Goal: Information Seeking & Learning: Check status

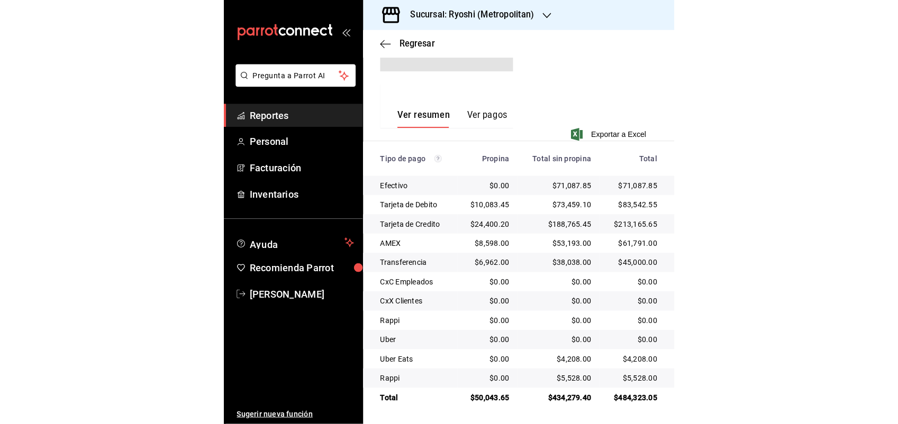
scroll to position [211, 0]
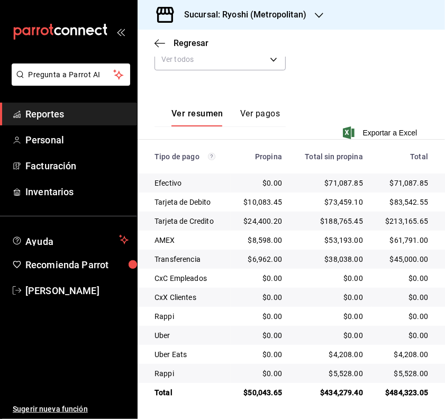
click at [85, 115] on span "Reportes" at bounding box center [76, 114] width 103 height 14
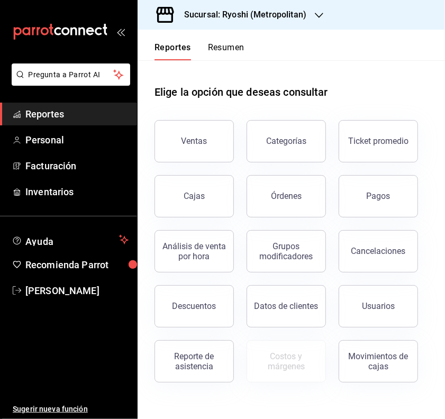
drag, startPoint x: 204, startPoint y: 204, endPoint x: 197, endPoint y: 204, distance: 7.4
click at [204, 205] on link "Cajas" at bounding box center [193, 196] width 79 height 42
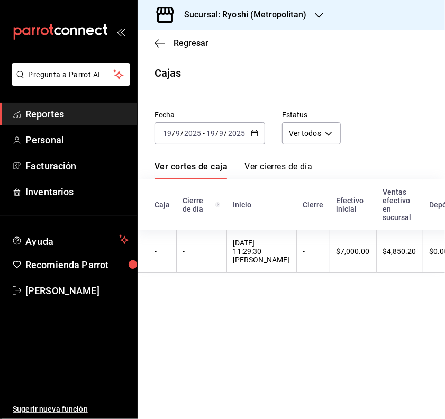
click at [252, 135] on icon "button" at bounding box center [254, 133] width 7 height 7
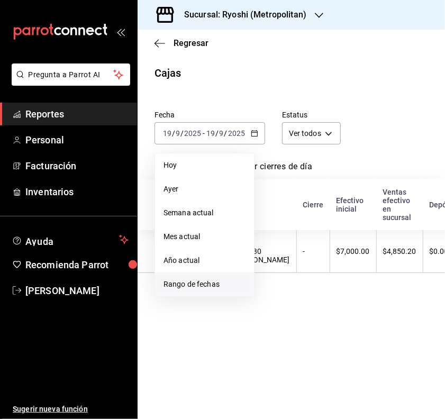
click at [180, 281] on span "Rango de fechas" at bounding box center [204, 284] width 82 height 11
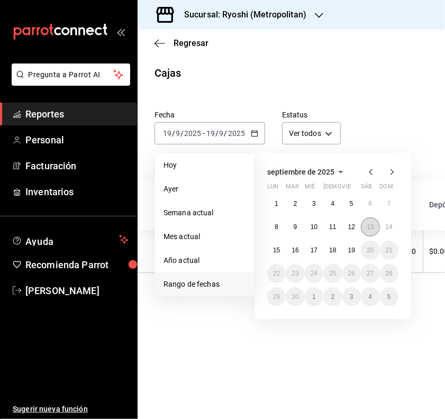
click at [374, 223] on abbr "13" at bounding box center [370, 226] width 7 height 7
click at [390, 226] on abbr "14" at bounding box center [389, 226] width 7 height 7
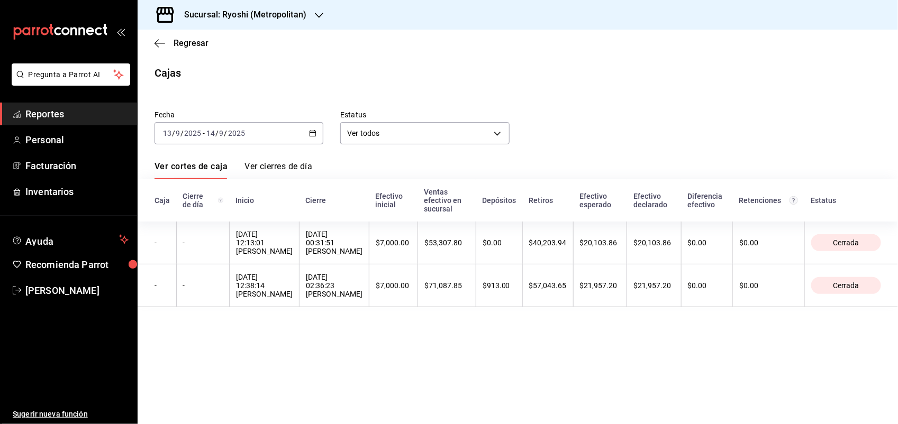
click at [311, 13] on div "Sucursal: Ryoshi (Metropolitan)" at bounding box center [236, 15] width 181 height 30
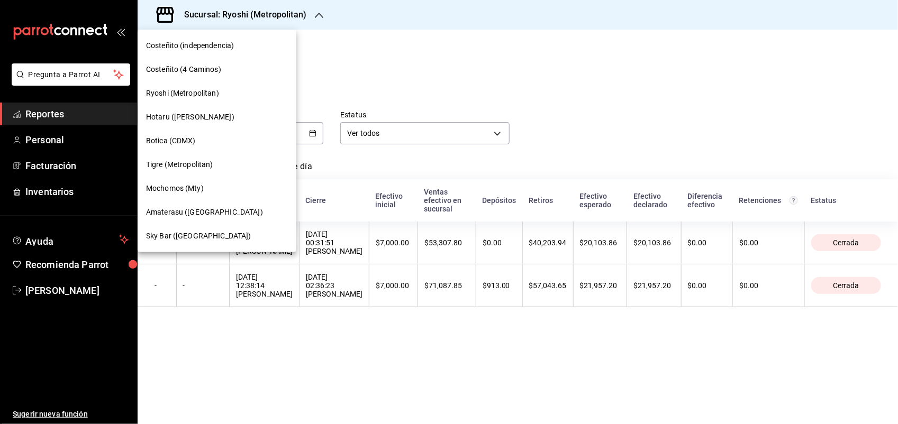
click at [170, 185] on span "Mochomos (Mty)" at bounding box center [175, 188] width 58 height 11
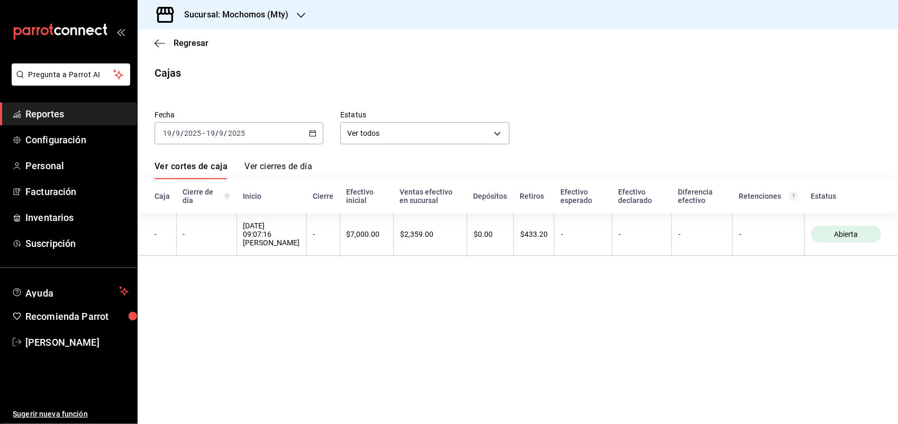
click at [295, 136] on div "[DATE] [DATE] - [DATE] [DATE]" at bounding box center [238, 133] width 169 height 22
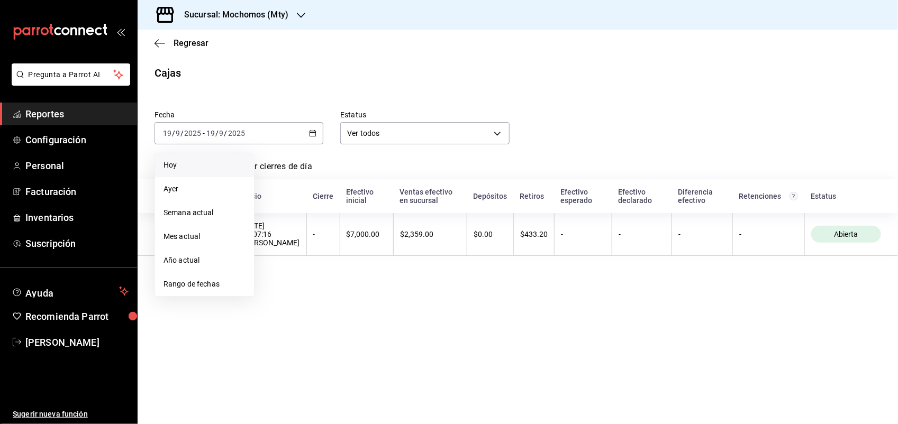
click at [205, 164] on span "Hoy" at bounding box center [204, 165] width 82 height 11
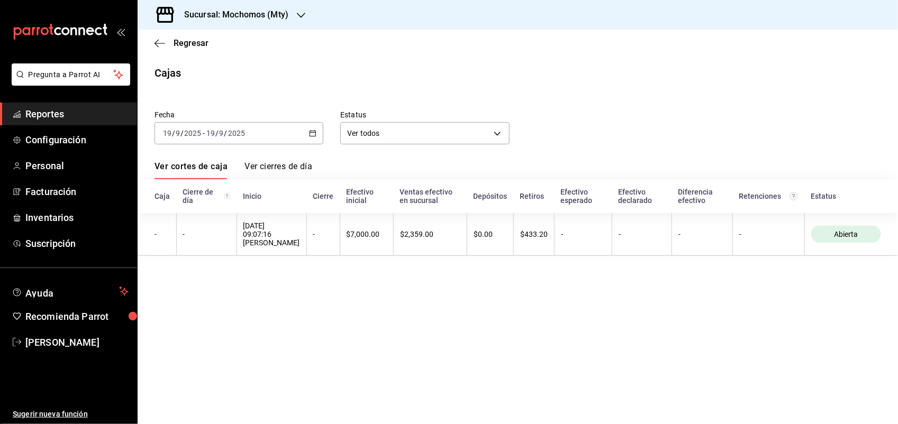
click at [444, 348] on main "Regresar Cajas Fecha [DATE] [DATE] - [DATE] [DATE] Estatus Ver todos ALL Ver co…" at bounding box center [518, 227] width 760 height 395
click at [286, 20] on h3 "Sucursal: Mochomos (Mty)" at bounding box center [232, 14] width 113 height 13
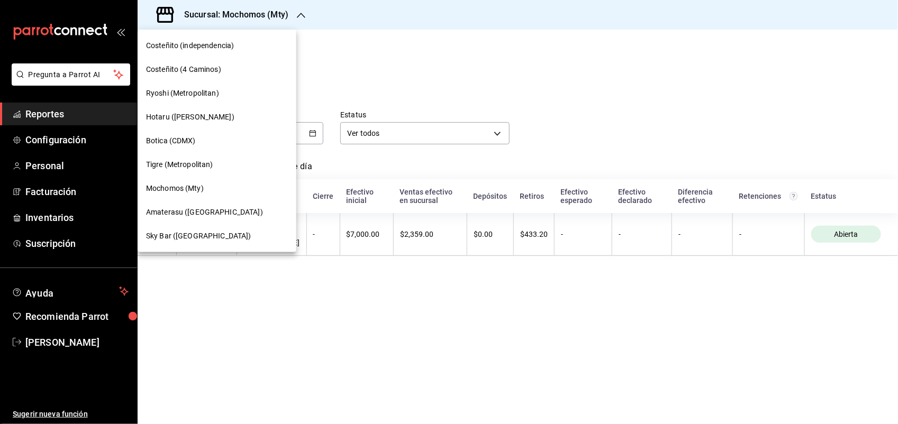
click at [180, 92] on span "Ryoshi (Metropolitan)" at bounding box center [182, 93] width 73 height 11
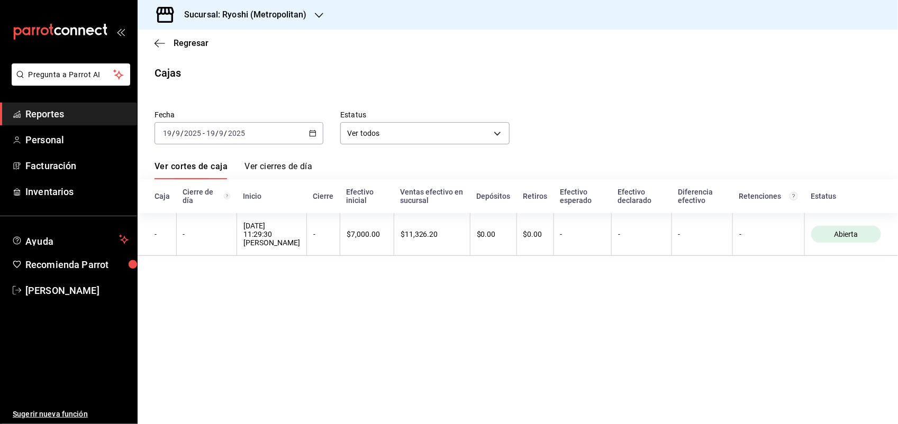
click at [260, 140] on div "[DATE] [DATE] - [DATE] [DATE]" at bounding box center [238, 133] width 169 height 22
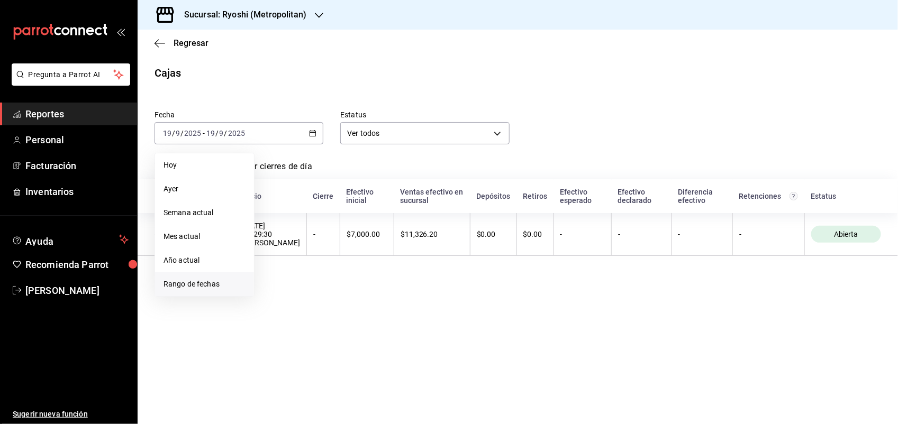
click at [212, 286] on span "Rango de fechas" at bounding box center [204, 284] width 82 height 11
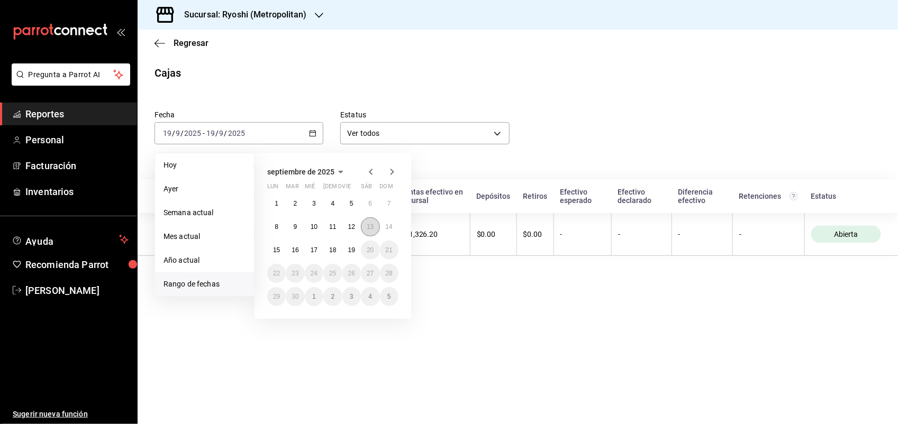
click at [368, 225] on abbr "13" at bounding box center [370, 226] width 7 height 7
click at [389, 225] on abbr "14" at bounding box center [389, 226] width 7 height 7
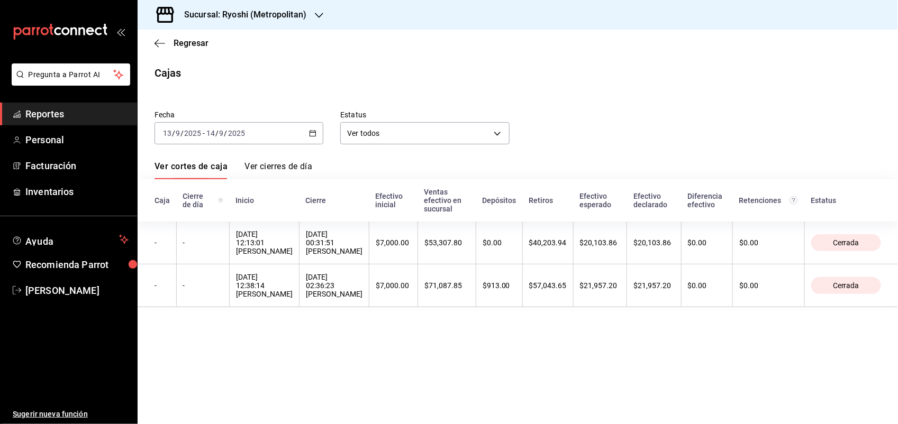
click at [35, 113] on span "Reportes" at bounding box center [76, 114] width 103 height 14
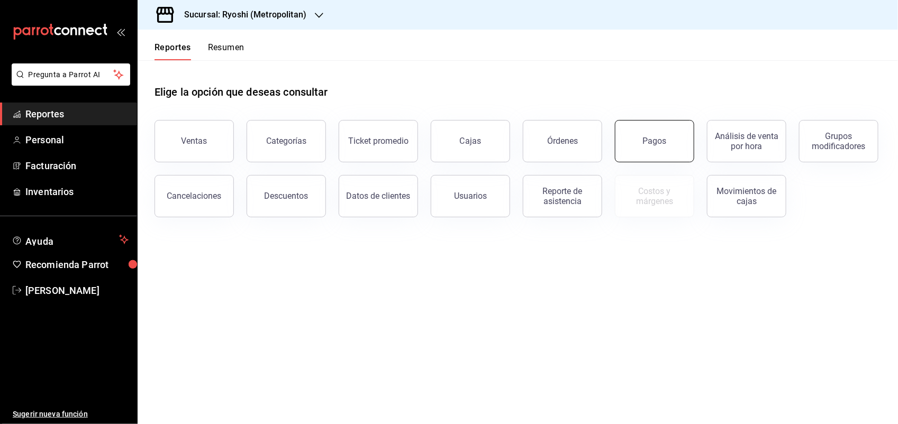
click at [444, 145] on button "Pagos" at bounding box center [654, 141] width 79 height 42
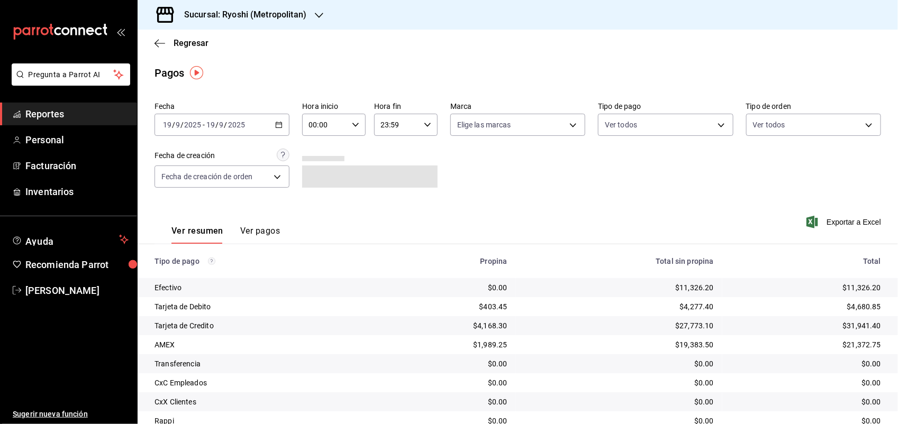
click at [262, 135] on div "[DATE] [DATE] - [DATE] [DATE]" at bounding box center [221, 125] width 135 height 22
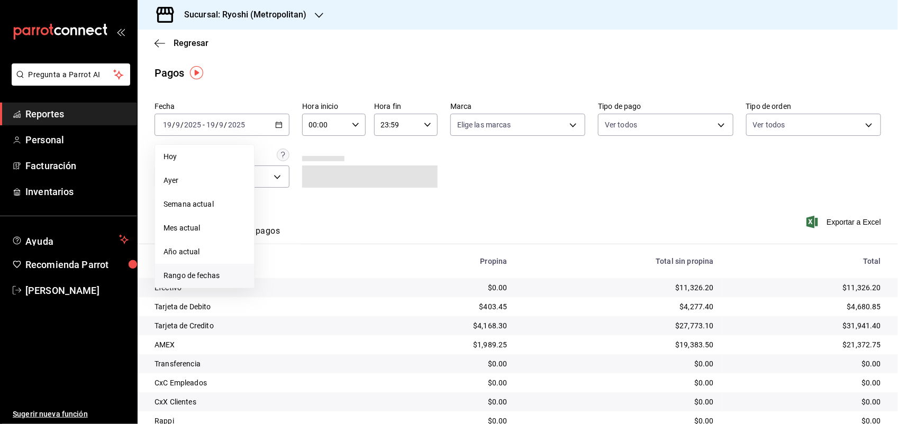
click at [212, 276] on span "Rango de fechas" at bounding box center [204, 275] width 82 height 11
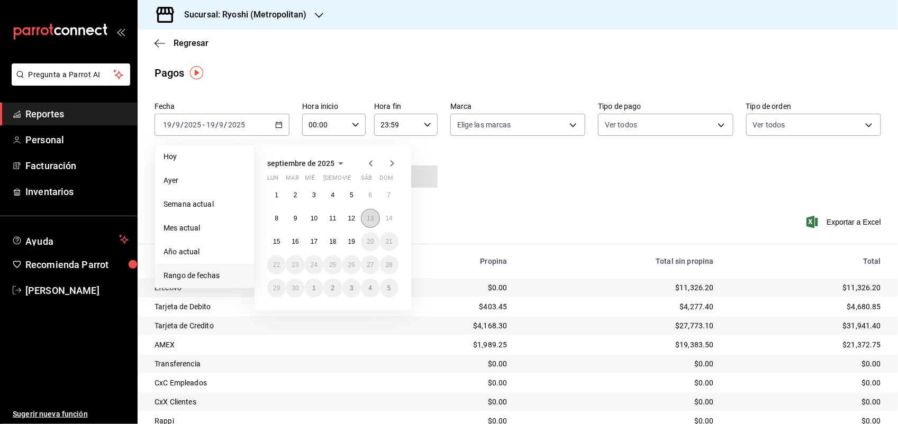
click at [369, 220] on abbr "13" at bounding box center [370, 218] width 7 height 7
click at [387, 219] on abbr "14" at bounding box center [389, 218] width 7 height 7
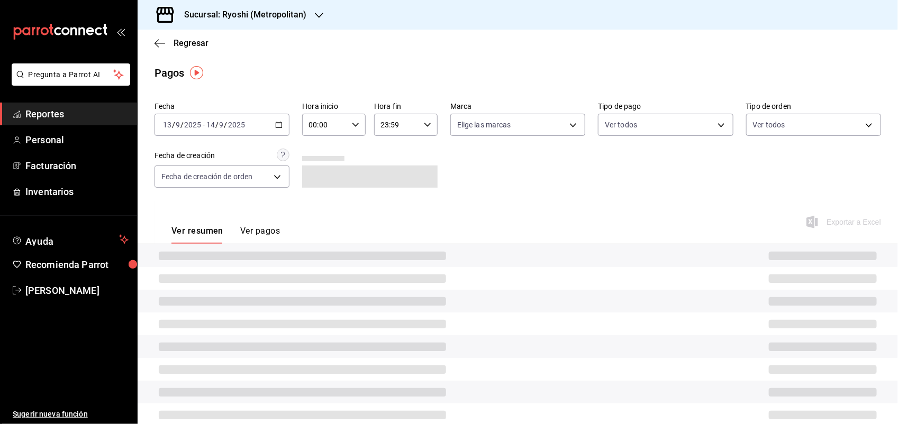
click at [329, 128] on input "00:00" at bounding box center [324, 124] width 45 height 21
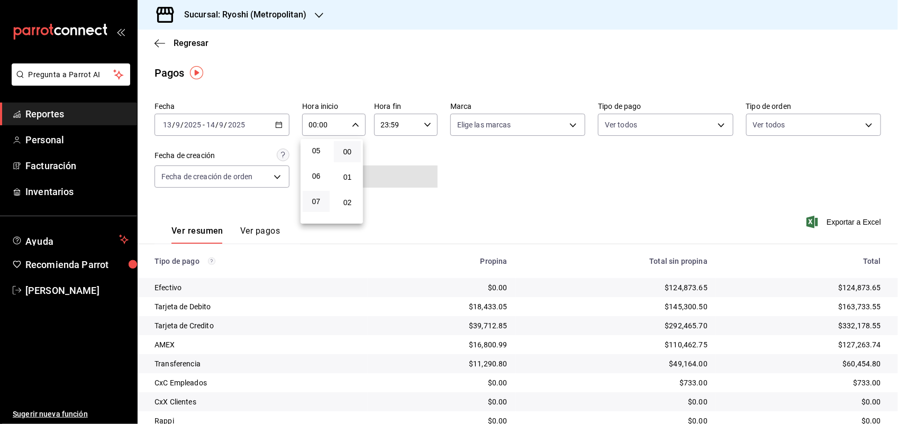
scroll to position [132, 0]
click at [315, 146] on span "05" at bounding box center [316, 146] width 14 height 8
type input "05:00"
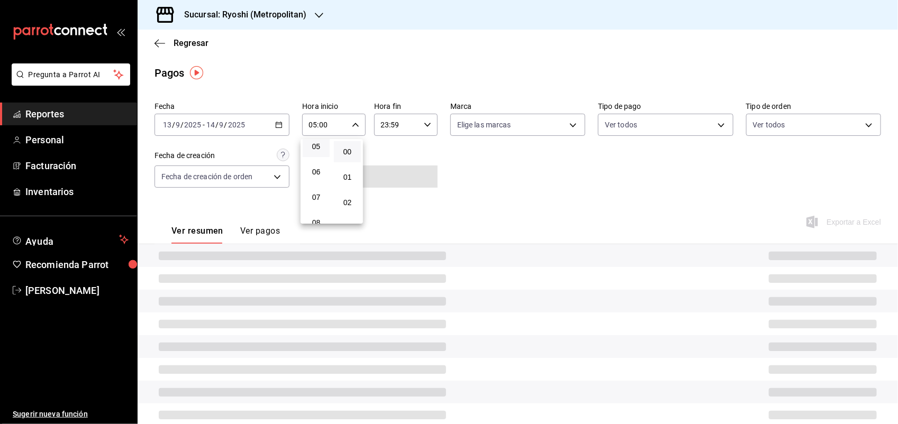
click at [410, 130] on div at bounding box center [449, 212] width 898 height 424
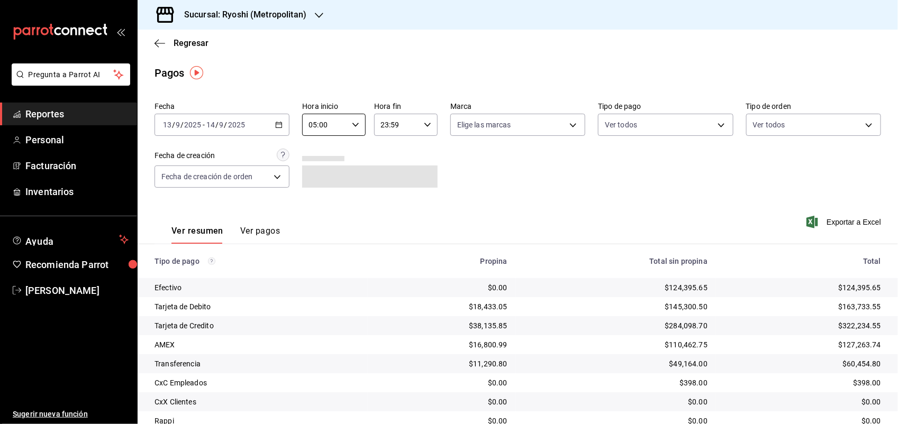
click at [425, 123] on icon "button" at bounding box center [427, 124] width 7 height 7
click at [388, 153] on button "05" at bounding box center [387, 163] width 27 height 21
type input "05:59"
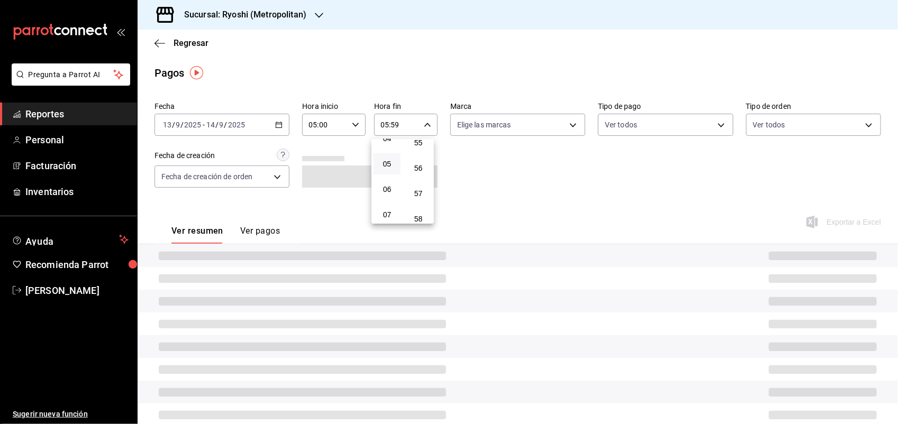
click at [444, 162] on div at bounding box center [449, 212] width 898 height 424
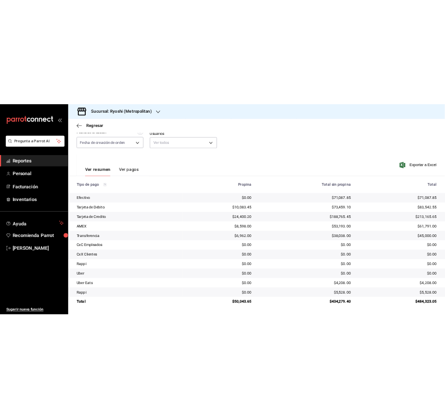
scroll to position [99, 0]
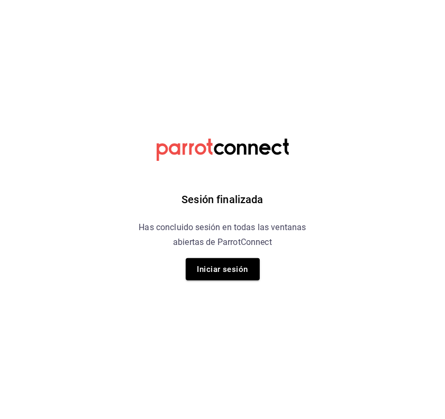
click at [211, 254] on div "Sesión finalizada Has concluido sesión en todas las ventanas abiertas de Parrot…" at bounding box center [222, 209] width 267 height 419
click at [204, 273] on button "Iniciar sesión" at bounding box center [223, 269] width 74 height 22
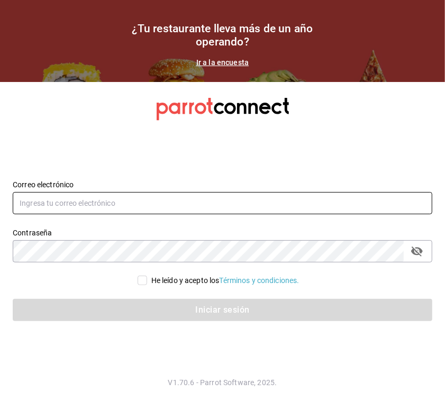
type input "[PERSON_NAME][EMAIL_ADDRESS][PERSON_NAME][DOMAIN_NAME]"
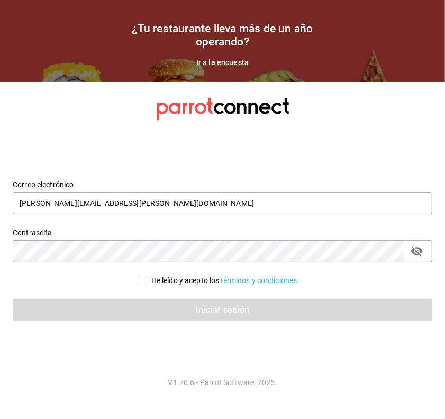
click at [139, 279] on input "He leído y acepto los Términos y condiciones." at bounding box center [143, 281] width 10 height 10
checkbox input "true"
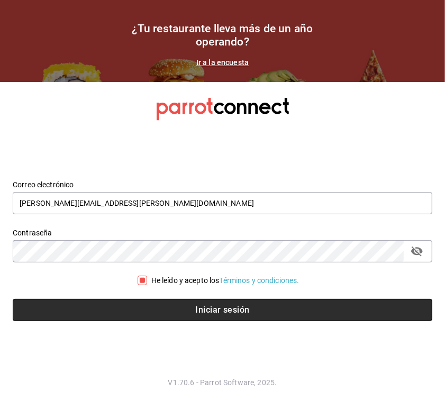
click at [168, 313] on button "Iniciar sesión" at bounding box center [223, 310] width 420 height 22
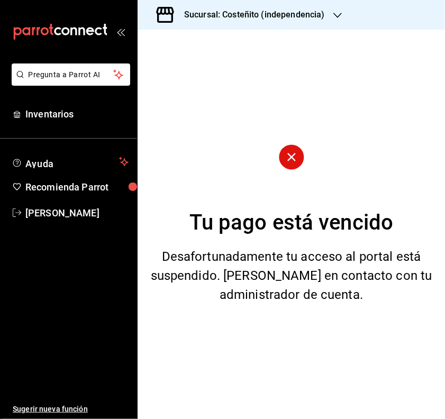
click at [232, 19] on h3 "Sucursal: Costeñito (independencia)" at bounding box center [250, 14] width 149 height 13
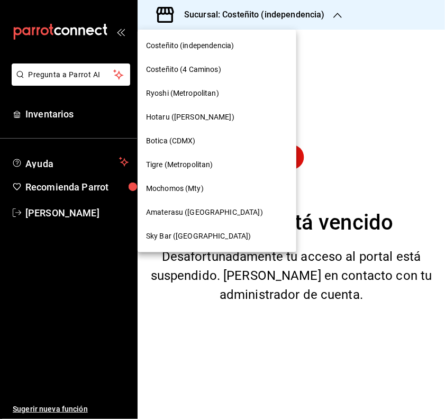
click at [165, 192] on span "Mochomos (Mty)" at bounding box center [175, 188] width 58 height 11
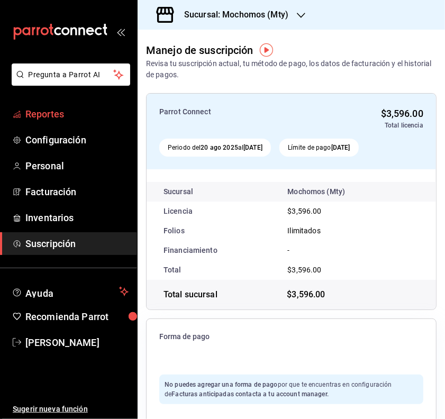
click at [56, 104] on link "Reportes" at bounding box center [68, 114] width 137 height 23
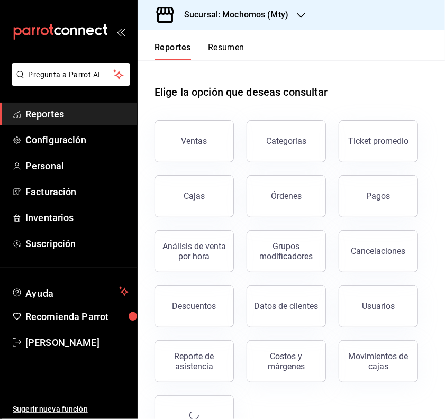
click at [362, 194] on button "Pagos" at bounding box center [378, 196] width 79 height 42
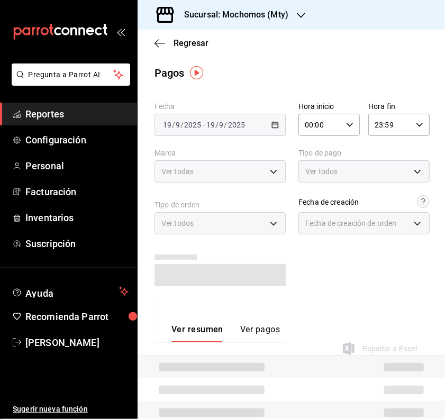
click at [204, 126] on span "-" at bounding box center [204, 125] width 2 height 8
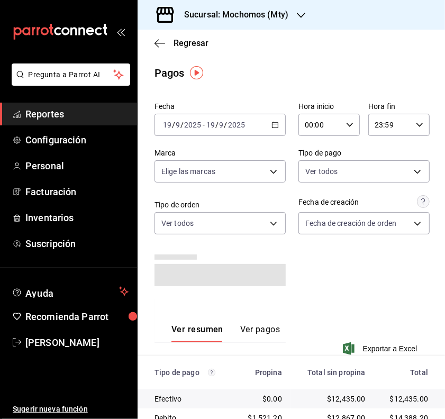
click at [258, 129] on div "[DATE] [DATE] - [DATE] [DATE]" at bounding box center [219, 125] width 131 height 22
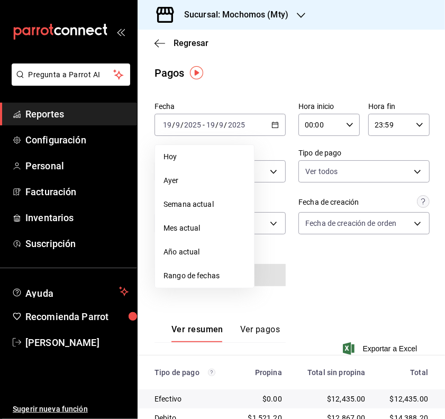
drag, startPoint x: 241, startPoint y: 155, endPoint x: 252, endPoint y: 152, distance: 10.9
click at [241, 156] on span "Hoy" at bounding box center [204, 156] width 82 height 11
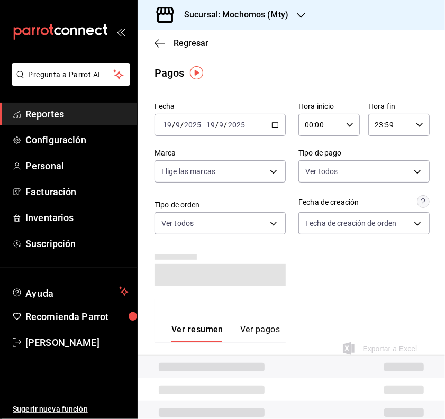
click at [346, 128] on icon "button" at bounding box center [349, 124] width 7 height 7
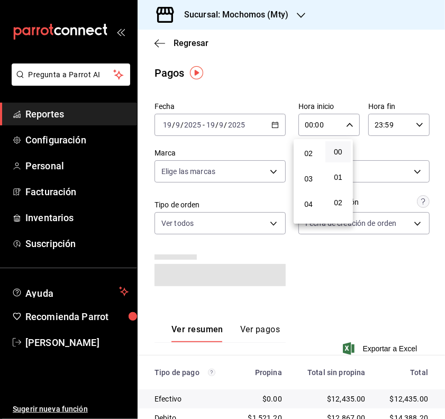
scroll to position [132, 0]
click at [307, 142] on span "05" at bounding box center [308, 146] width 13 height 8
type input "05:00"
click at [387, 287] on div at bounding box center [222, 209] width 445 height 419
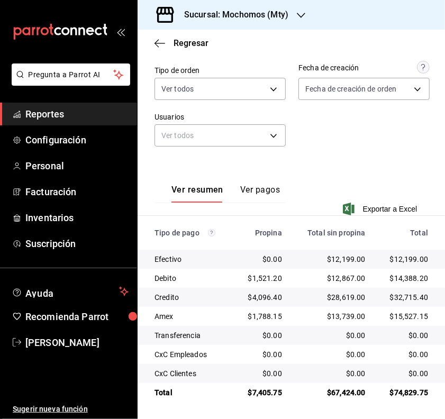
scroll to position [135, 0]
